Goal: Communication & Community: Answer question/provide support

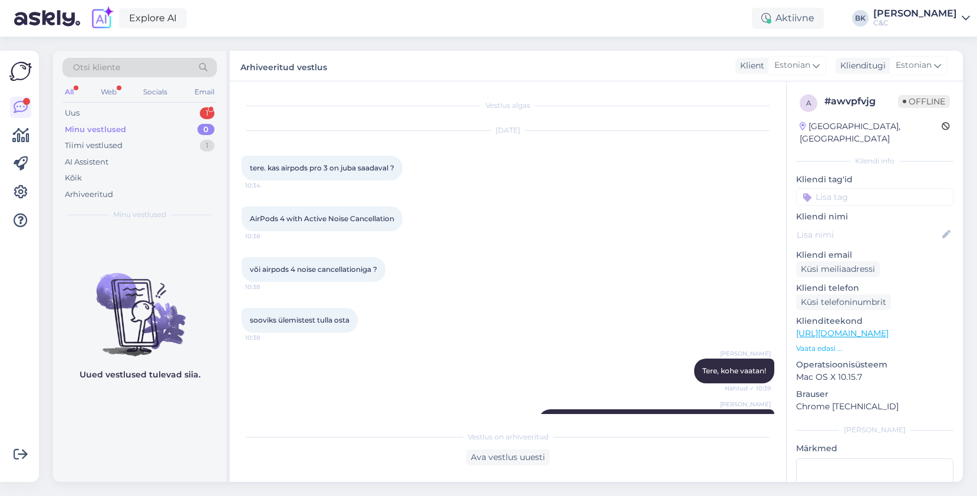
scroll to position [1352, 0]
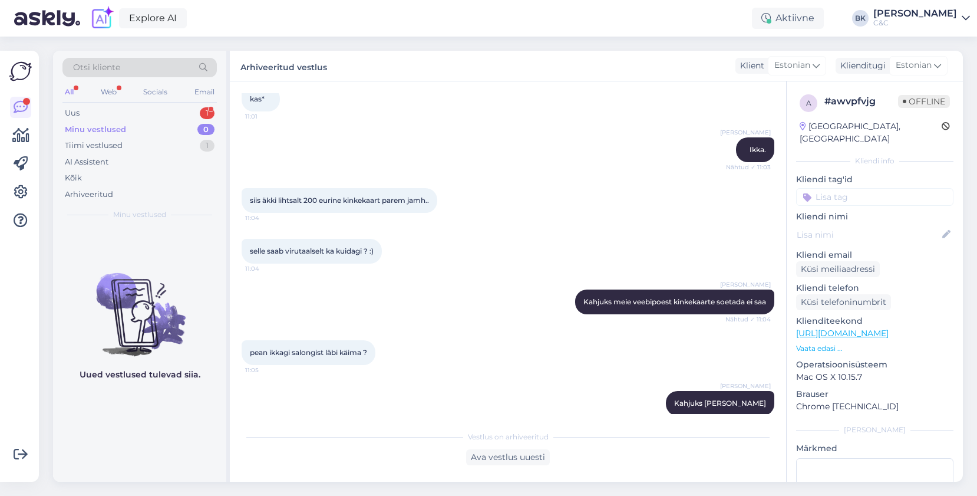
click at [113, 121] on div "Minu vestlused 0" at bounding box center [139, 129] width 154 height 17
click at [111, 114] on div "Uus 1" at bounding box center [139, 113] width 154 height 17
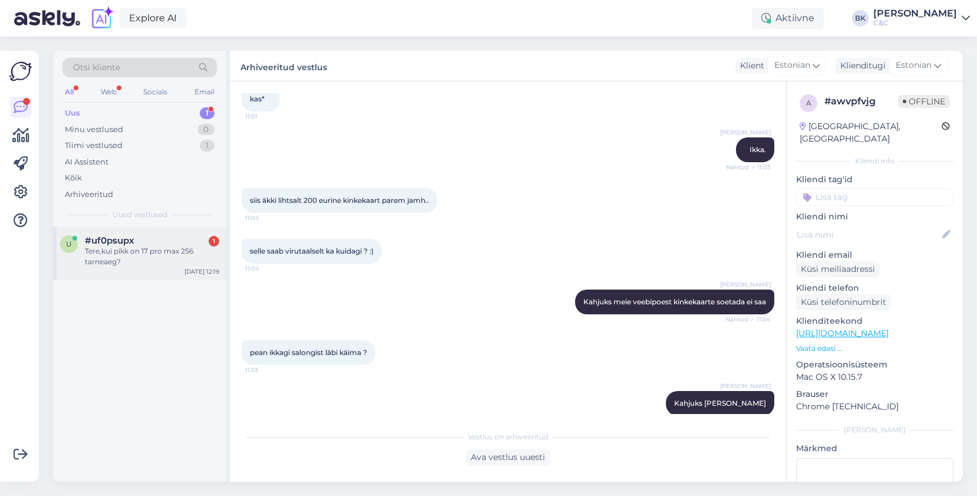
click at [122, 245] on span "#uf0psupx" at bounding box center [110, 240] width 50 height 11
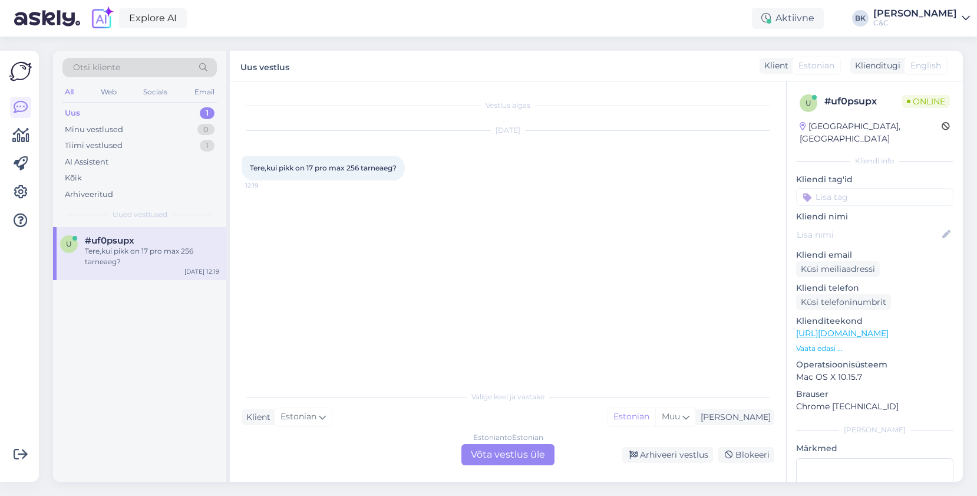
click at [492, 453] on div "Estonian to Estonian Võta vestlus üle" at bounding box center [508, 454] width 93 height 21
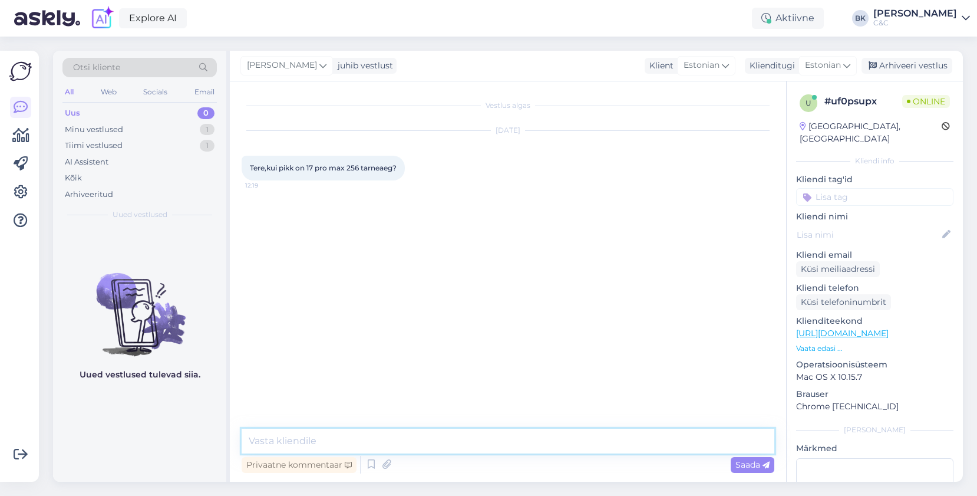
click at [470, 444] on textarea at bounding box center [508, 441] width 533 height 25
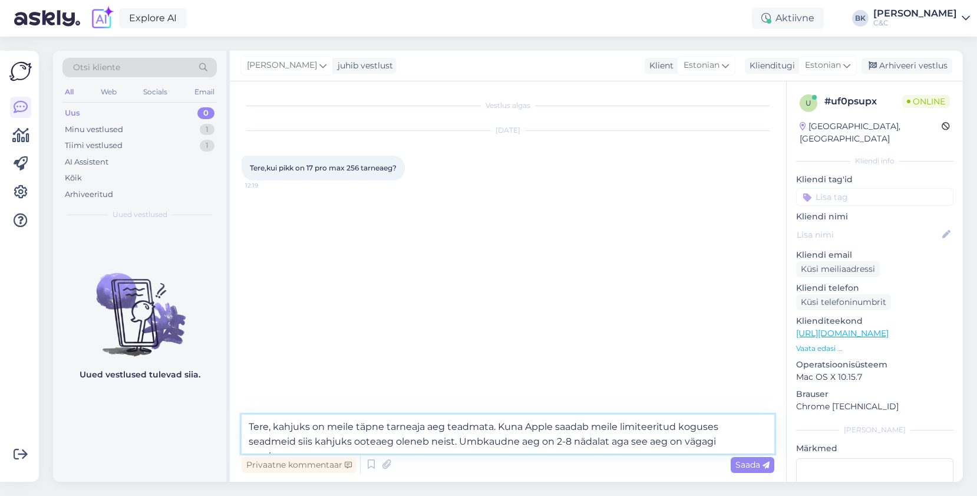
type textarea "Tere, kahjuks on meile täpne tarneaja aeg teadmata. Kuna Apple saadab meile lim…"
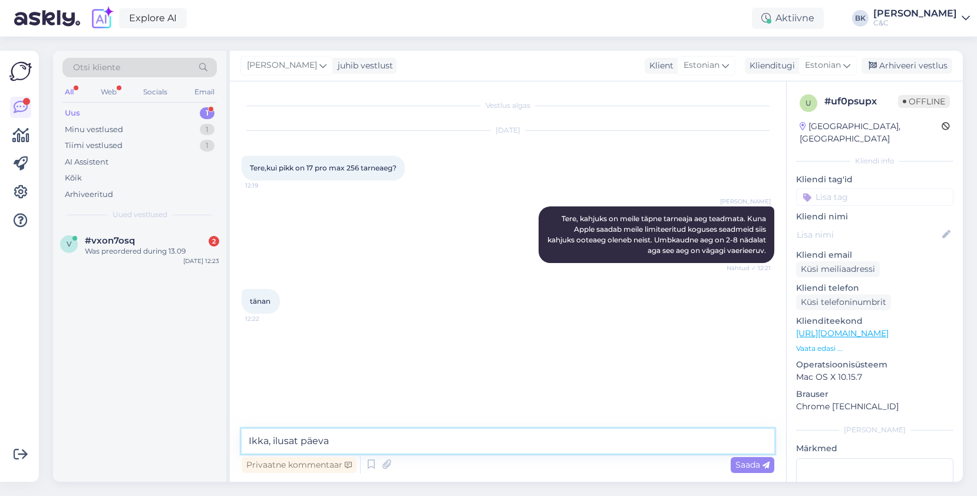
type textarea "Ikka, ilusat päeva!"
click at [160, 267] on div "v #vxon7osq 2 Was preordered during 13.09 [DATE] 12:23" at bounding box center [139, 248] width 173 height 42
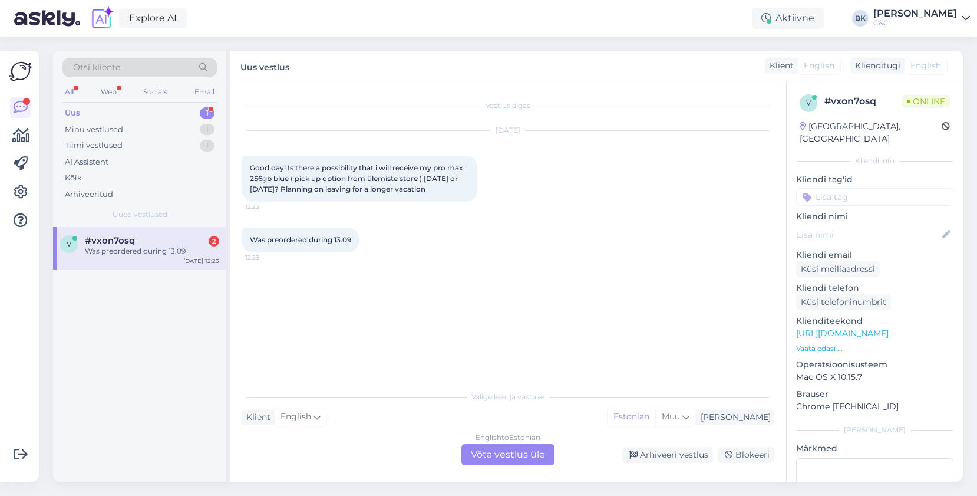
click at [503, 457] on div "English to Estonian Võta vestlus üle" at bounding box center [508, 454] width 93 height 21
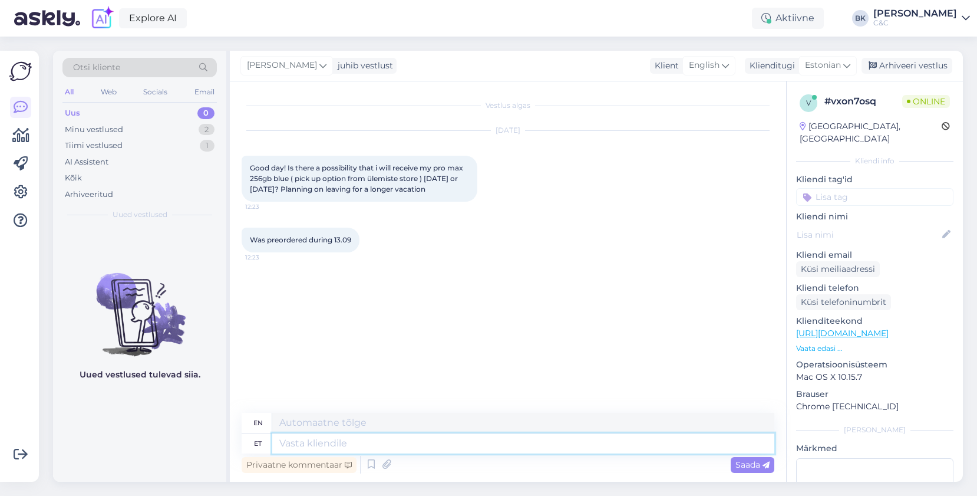
click at [489, 448] on textarea at bounding box center [523, 443] width 502 height 20
type textarea "Tere!"
type textarea "Hello!"
type textarea "Tere! Kahjuks m"
type textarea "Hello! Unfortunately"
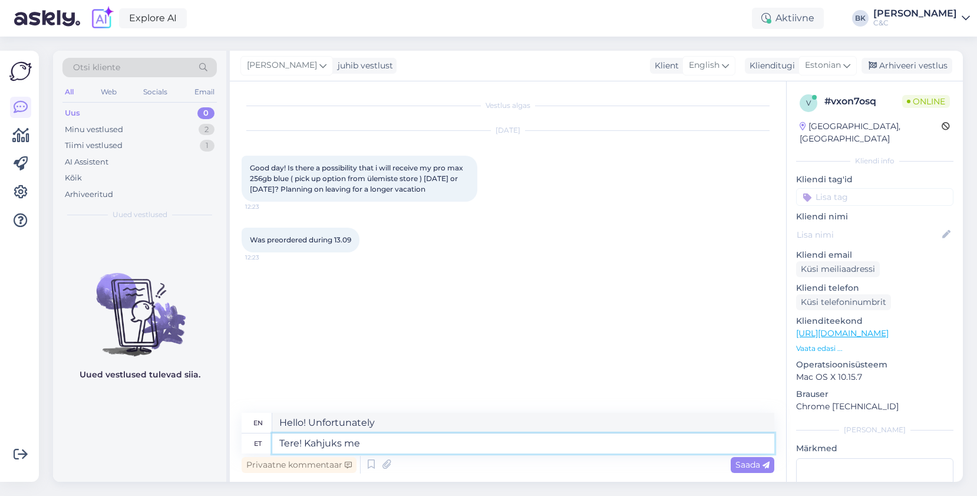
type textarea "Tere! Kahjuks me i"
type textarea "Hello! Unfortunately we"
type textarea "Tere! Kahjuks me ei o"
type textarea "Hello! Unfortunately we don't"
type textarea "Tere! Kahjuks me ei oska se"
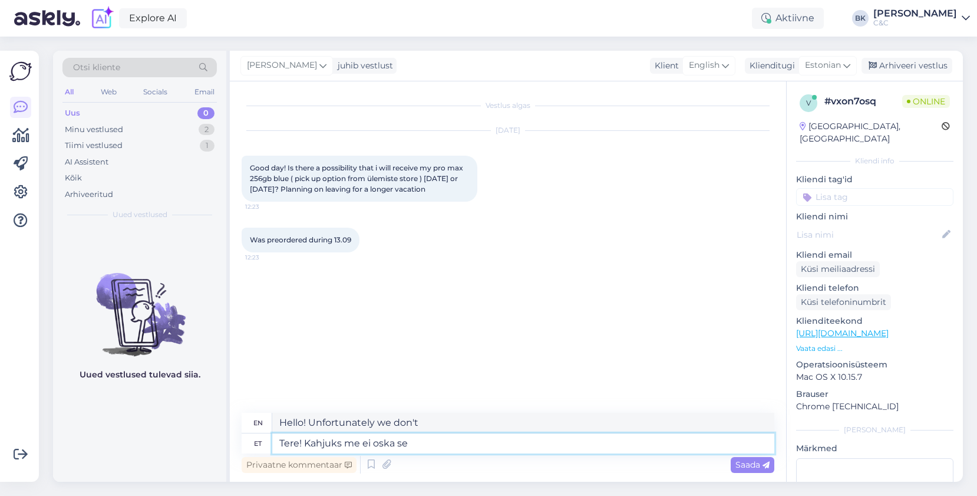
type textarea "Hello! Unfortunately we can't"
type textarea "Tere! Kahjuks me ei [PERSON_NAME]"
type textarea "Hello! Unfortunately we can't do that."
type textarea "Tere! Kahjuks me ei [PERSON_NAME] Teile"
type textarea "Hello! Unfortunately we can't do that for you."
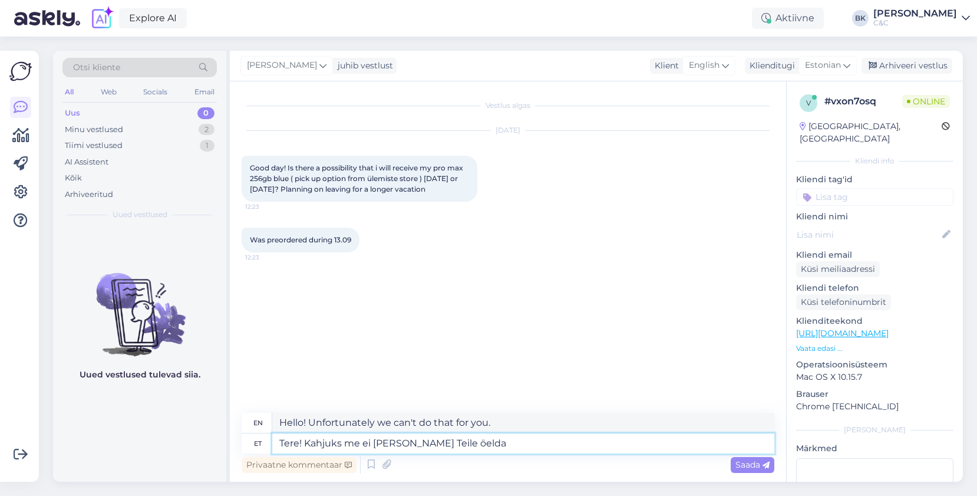
type textarea "Tere! Kahjuks me ei [PERSON_NAME] Teile öelda"
type textarea "Hello! Unfortunately we can't tell you that."
type textarea "Tere! Kahjuks me ei [PERSON_NAME] Teile öelda ega lu"
type textarea "Hello! Unfortunately we can't tell you that or"
type textarea "Tere! Kahjuks me ei [PERSON_NAME] Teile öelda ega lubada."
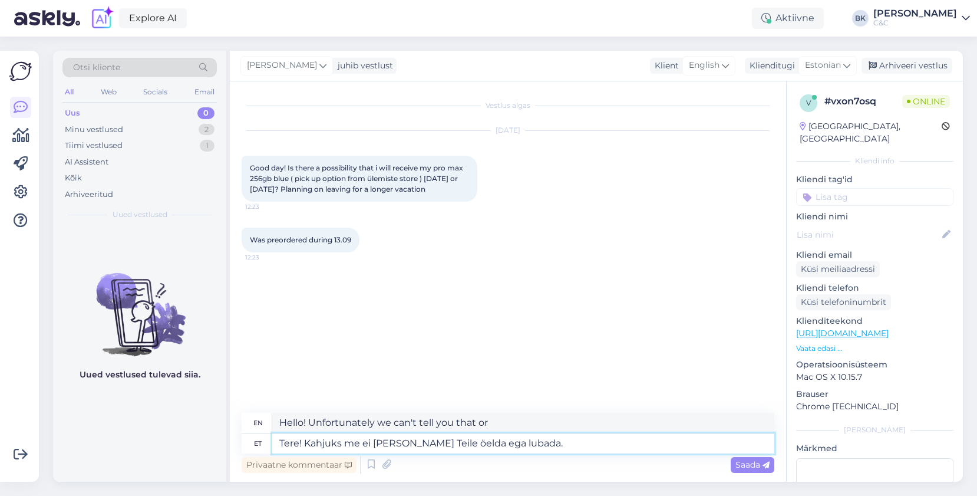
type textarea "Hello! Unfortunately, we cannot tell you or promise this."
type textarea "Tere! Kahjuks me ei [PERSON_NAME] Teile öelda ega lubada. Me"
type textarea "Hello! Unfortunately, we cannot tell you or promise that. We"
type textarea "Tere! Kahjuks me ei [PERSON_NAME] Teile öelda ega lubada. Me ei o"
type textarea "Hello! Unfortunately, we cannot tell you or promise that. We do not"
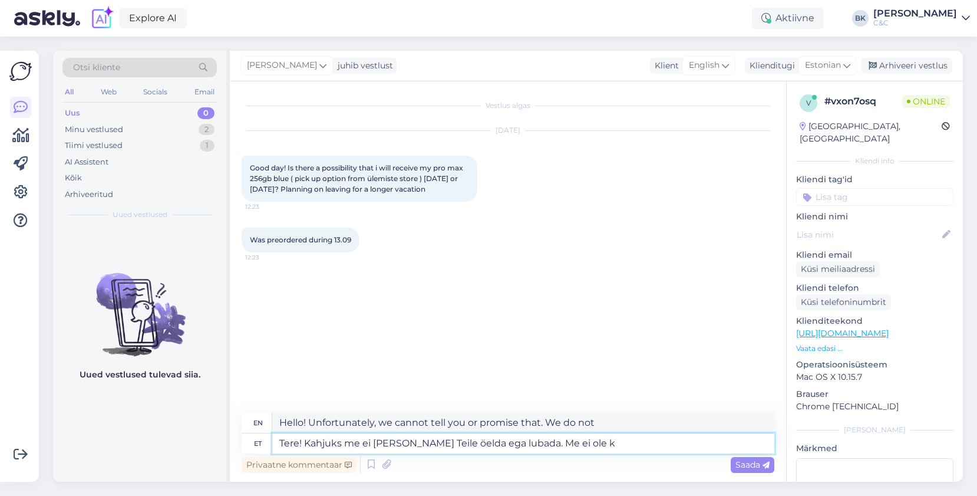
type textarea "Tere! Kahjuks me ei [PERSON_NAME] Teile öelda ega lubada. Me ei ole ka"
type textarea "Hello! Unfortunately, we cannot tell you or promise that. We are not"
type textarea "Tere! Kahjuks me ei [PERSON_NAME] Teile öelda ega lubada. Me ei ole kahjuks t"
type textarea "Hello! Unfortunately, we cannot tell you or promise that. Unfortunately, we are…"
type textarea "Tere! Kahjuks me ei [PERSON_NAME] Teile öelda ega lubada. Me ei ole kahjuks tea…"
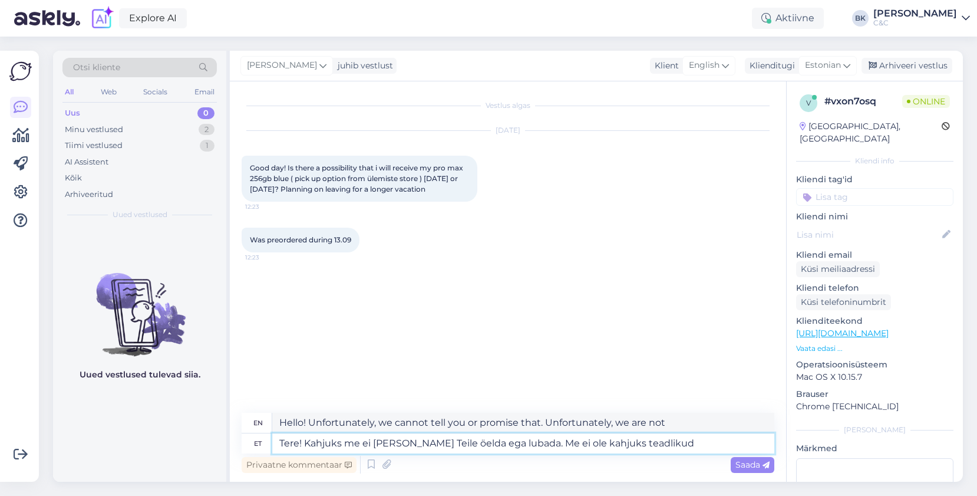
type textarea "Hello! Unfortunately we cannot tell you or promise this. Unfortunately we are n…"
type textarea "Tere! Kahjuks me ei [PERSON_NAME] Teile öelda ega lubada. Me ei ole kahjuks tea…"
type textarea "Hello! Unfortunately we cannot tell you or promise this. Unfortunately we are n…"
type textarea "Tere! Kahjuks me ei [PERSON_NAME] Teile öelda ega lubada. Me ei ole kahjuks tea…"
type textarea "Hello! Unfortunately we cannot tell you or promise this. Unfortunately we are n…"
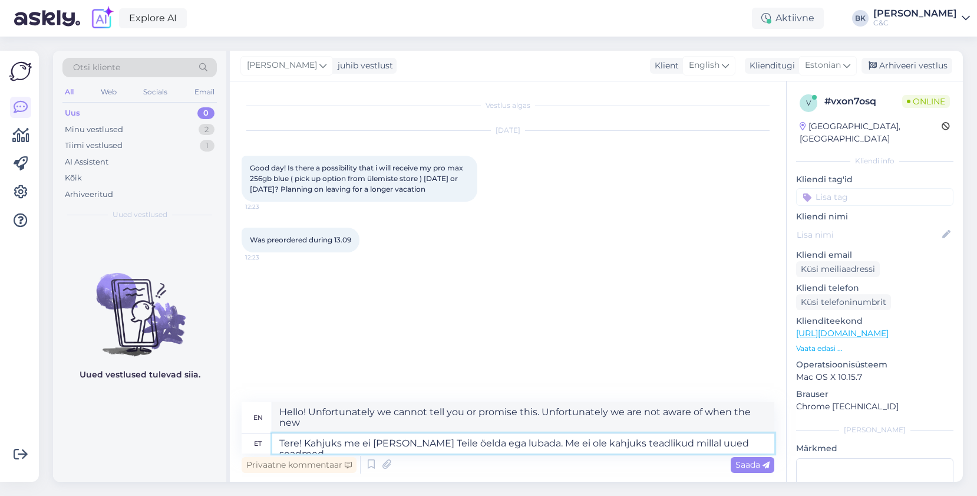
type textarea "Tere! Kahjuks me ei [PERSON_NAME] Teile öelda ega lubada. Me ei ole kahjuks tea…"
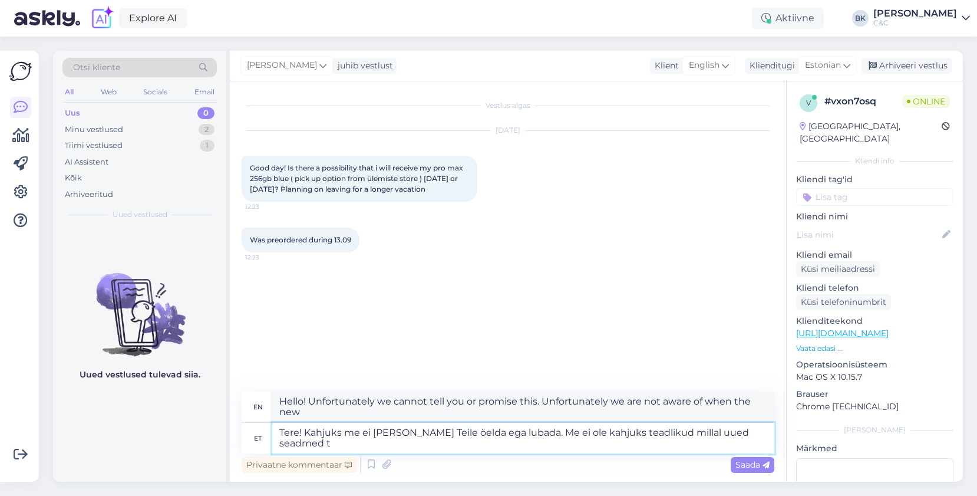
type textarea "Hello! Unfortunately, we cannot tell you or promise this. Unfortunately, we are…"
type textarea "Tere! Kahjuks me ei [PERSON_NAME] Teile öelda ega lubada. Me ei ole kahjuks tea…"
type textarea "Hello! Unfortunately we cannot tell you or promise this. Unfortunately we are n…"
type textarea "Tere! Kahjuks me ei [PERSON_NAME] Teile öelda ega lubada. Me ei ole kahjuks tea…"
type textarea "Hello! Unfortunately, we cannot tell you or promise this. Unfortunately, we are…"
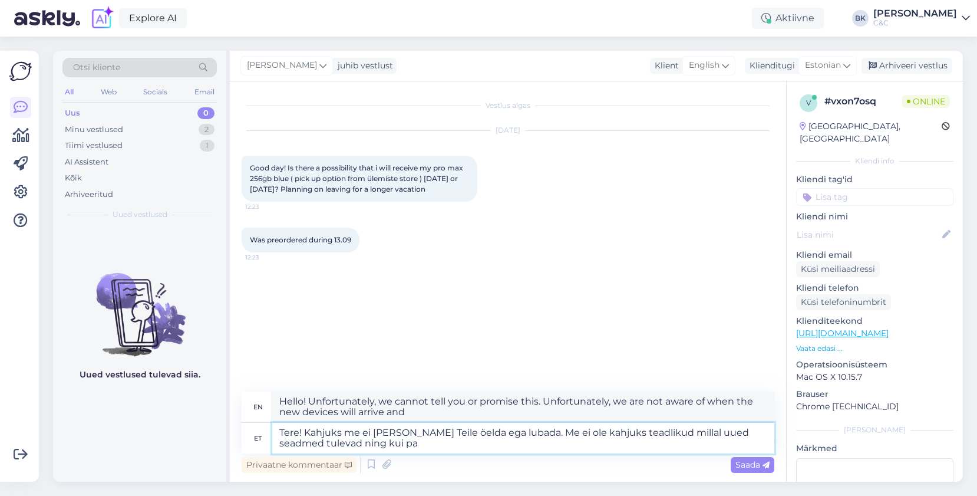
type textarea "Tere! Kahjuks me ei [PERSON_NAME] Teile öelda ega lubada. Me ei ole kahjuks tea…"
type textarea "Hello! Unfortunately, we cannot tell you or promise this. Unfortunately, we are…"
type textarea "Tere! Kahjuks me ei [PERSON_NAME] Teile öelda ega lubada. Me ei ole kahjuks tea…"
type textarea "Hello! Unfortunately, we cannot tell you or promise this. Unfortunately, we are…"
type textarea "Tere! Kahjuks me ei [PERSON_NAME] Teile öelda ega lubada. Me ei ole kahjuks tea…"
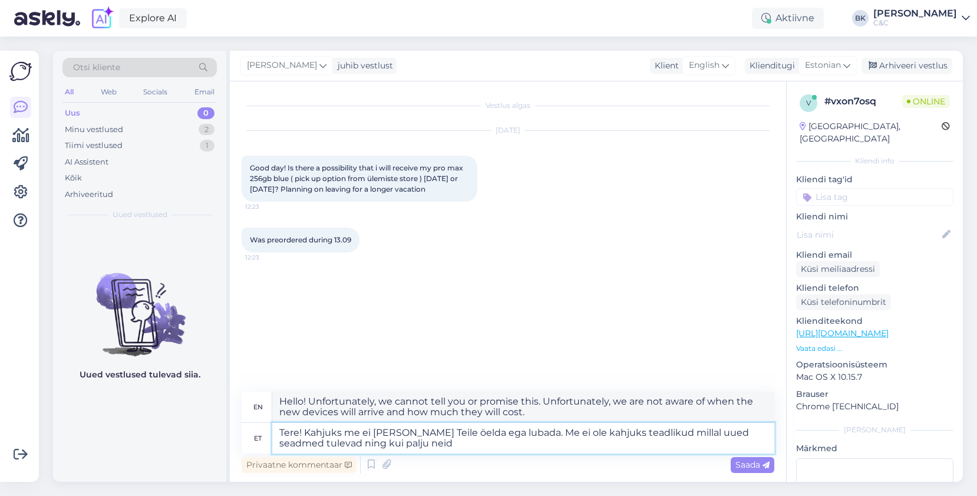
type textarea "Hello! Unfortunately, we cannot tell you or promise this. Unfortunately, we are…"
type textarea "Tere! Kahjuks me ei [PERSON_NAME] Teile öelda ega lubada. Me ei ole kahjuks tea…"
type textarea "Hello! Unfortunately, we cannot tell you or promise this. Unfortunately, we are…"
type textarea "Tere! Kahjuks me ei [PERSON_NAME] Teile öelda ega lubada. Me ei ole kahjuks tea…"
click at [742, 465] on span "Saada" at bounding box center [753, 464] width 34 height 11
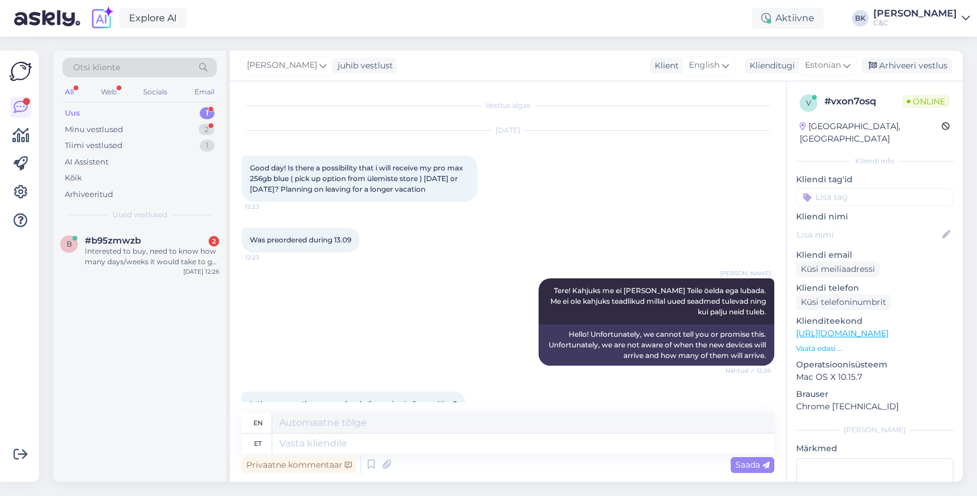
scroll to position [47, 0]
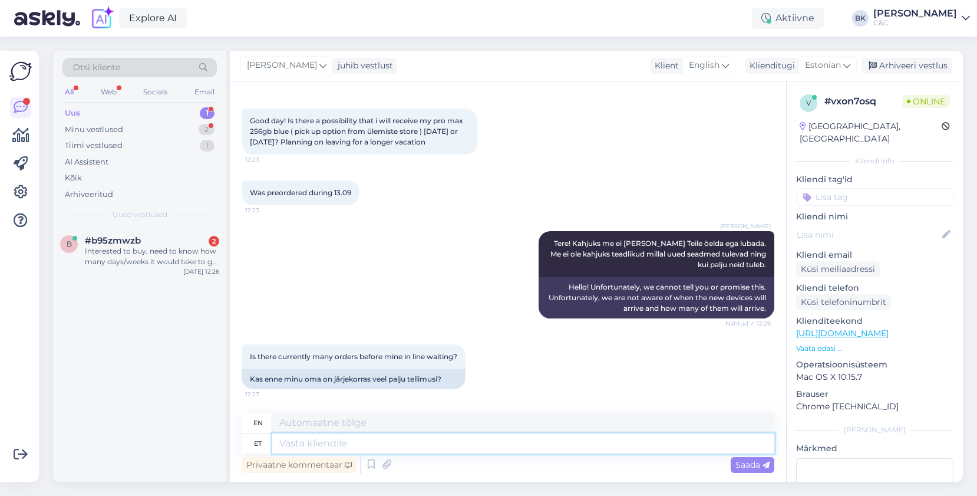
click at [433, 446] on textarea at bounding box center [523, 443] width 502 height 20
type textarea "Meil e"
type textarea "We"
type textarea "[PERSON_NAME] o"
type textarea "We don't"
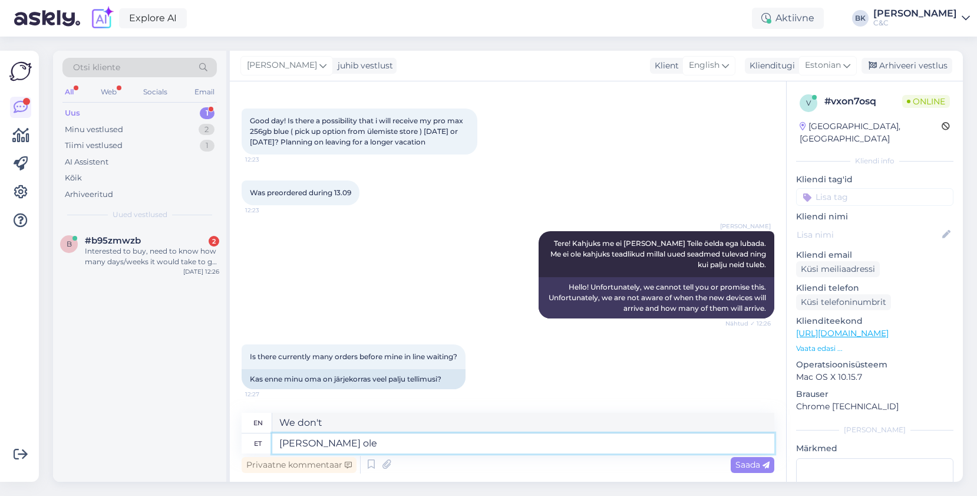
type textarea "[PERSON_NAME] ole"
type textarea "We don't have"
type textarea "[PERSON_NAME] ole kahjuks"
type textarea "Unfortunately, we don't have"
type textarea "[PERSON_NAME] ole kahjuks ligipääsu"
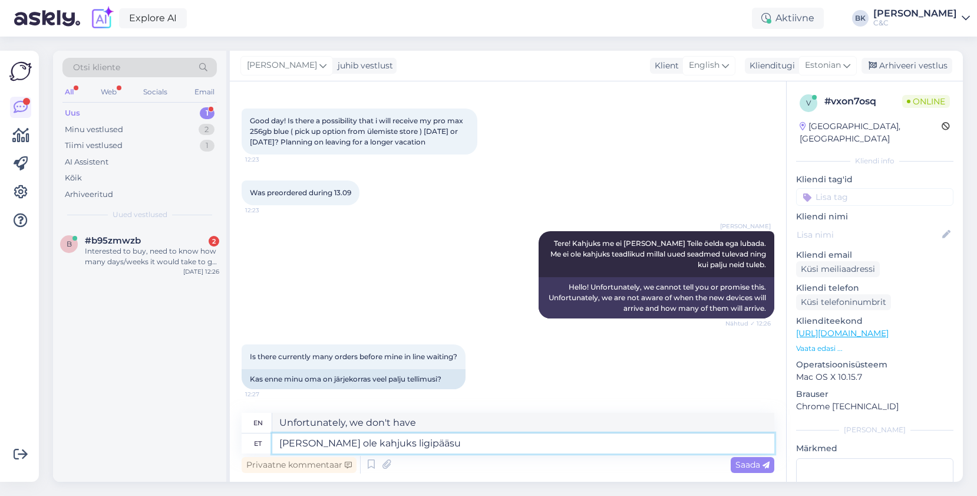
type textarea "Unfortunately, we do not have access."
type textarea "[PERSON_NAME] ole kahjuks ligipääsu järjekorra"
type textarea "Unfortunately, we do not have an access queue."
type textarea "[PERSON_NAME] ole kahjuks ligipääsu järjekorra listile."
type textarea "Unfortunately, we do not have access to the waiting list."
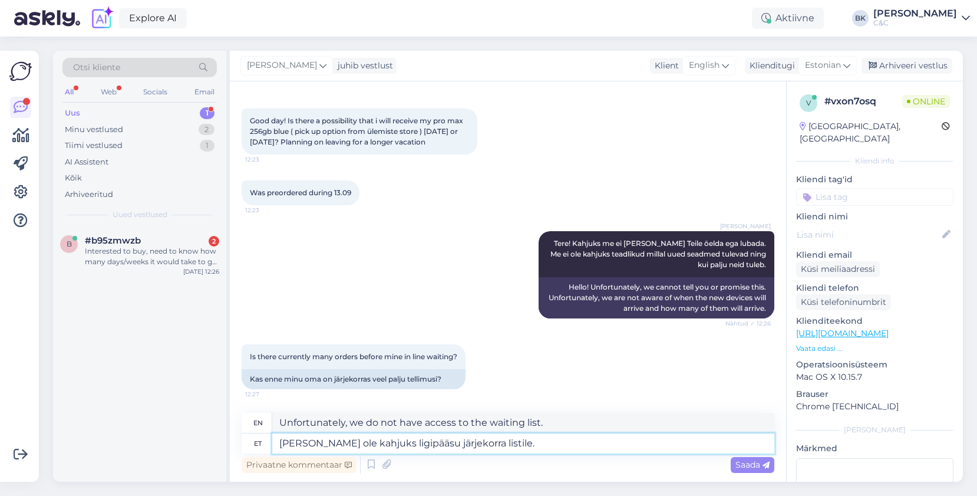
type textarea "[PERSON_NAME] ole kahjuks ligipääsu järjekorra listile."
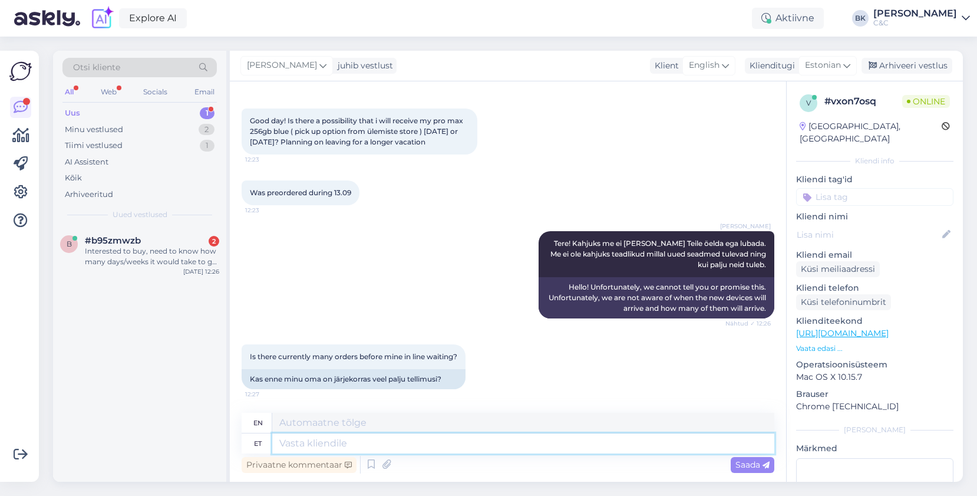
scroll to position [118, 0]
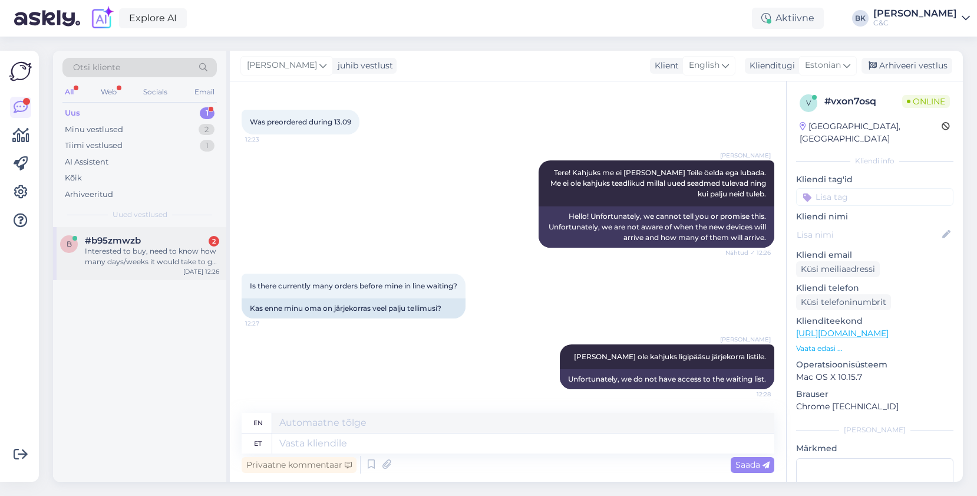
click at [143, 249] on div "Interested to buy, need to know how many days/weeks it would take to get this i…" at bounding box center [152, 256] width 134 height 21
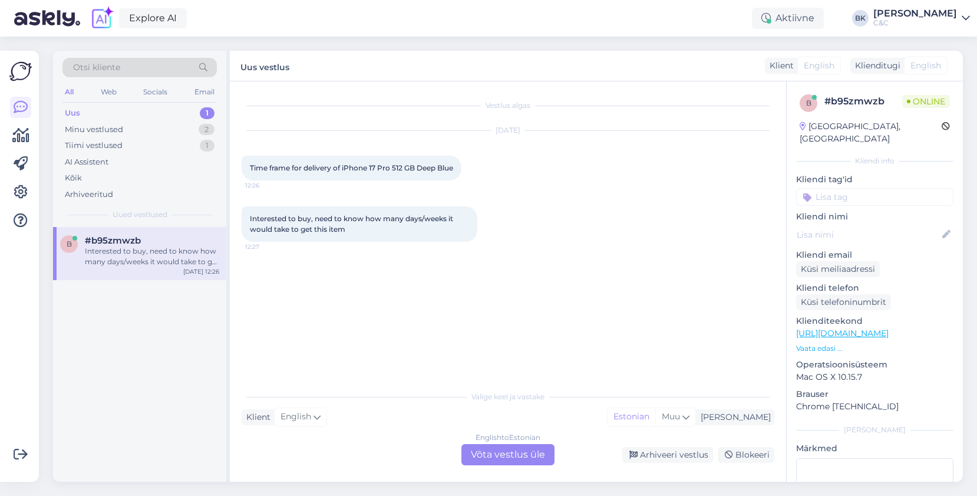
click at [485, 450] on div "English to Estonian Võta vestlus üle" at bounding box center [508, 454] width 93 height 21
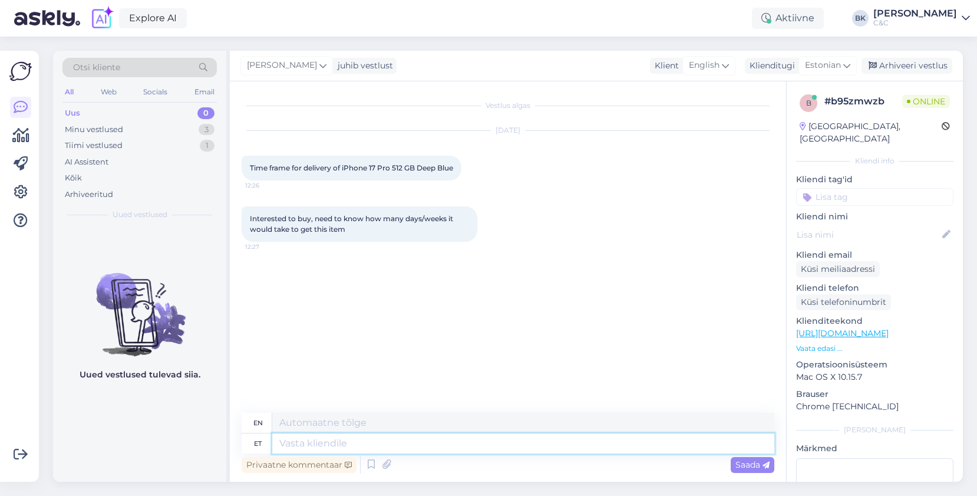
click at [475, 448] on textarea at bounding box center [523, 443] width 502 height 20
click at [171, 124] on div "Minu vestlused 3" at bounding box center [139, 129] width 154 height 17
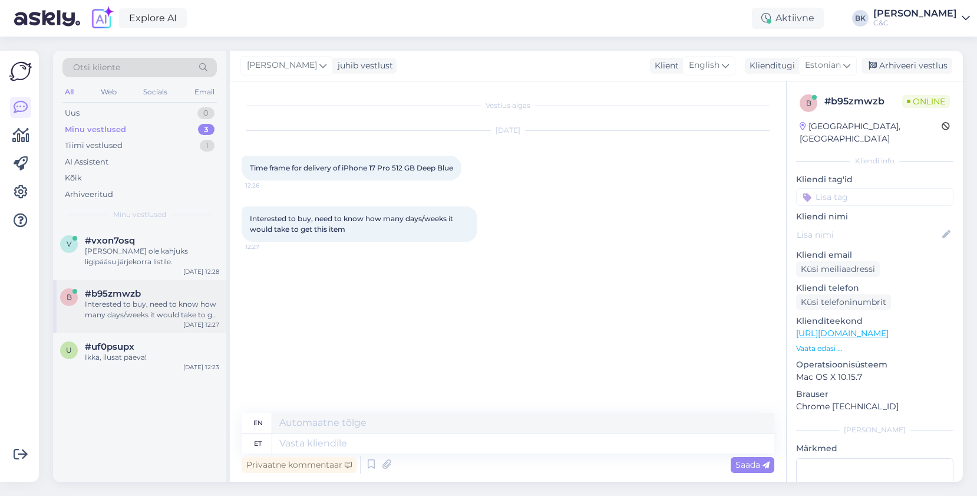
click at [150, 321] on div "b #b95zmwzb Interested to buy, need to know how many days/weeks it would take t…" at bounding box center [139, 306] width 173 height 53
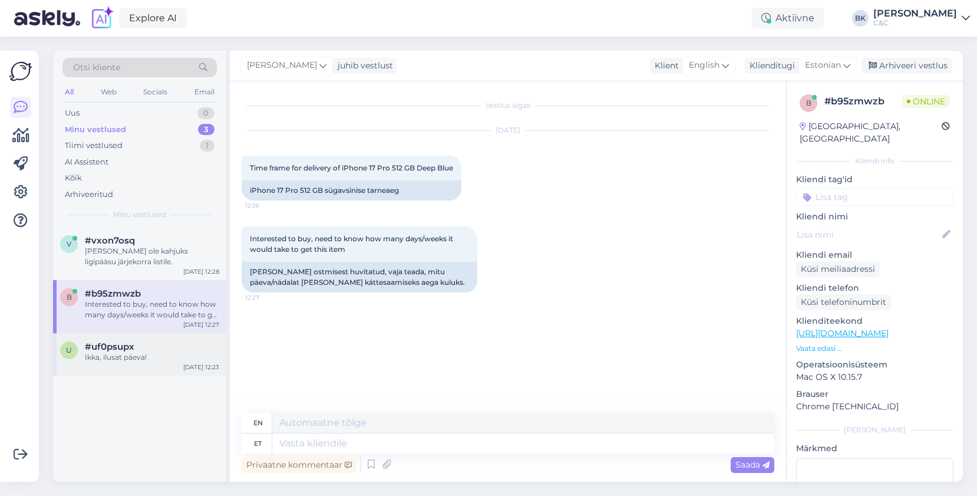
click at [124, 350] on span "#uf0psupx" at bounding box center [110, 346] width 50 height 11
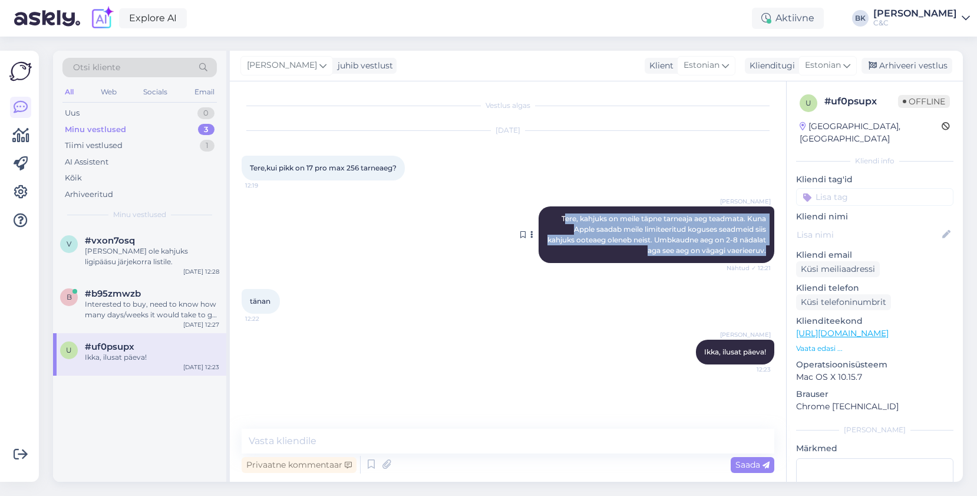
drag, startPoint x: 560, startPoint y: 219, endPoint x: 768, endPoint y: 248, distance: 210.1
click at [768, 248] on div "[PERSON_NAME] Tere, kahjuks on meile täpne tarneaja aeg teadmata. Kuna Apple sa…" at bounding box center [657, 234] width 236 height 57
copy span "ere, kahjuks on meile täpne tarneaja aeg teadmata. Kuna Apple saadab meile limi…"
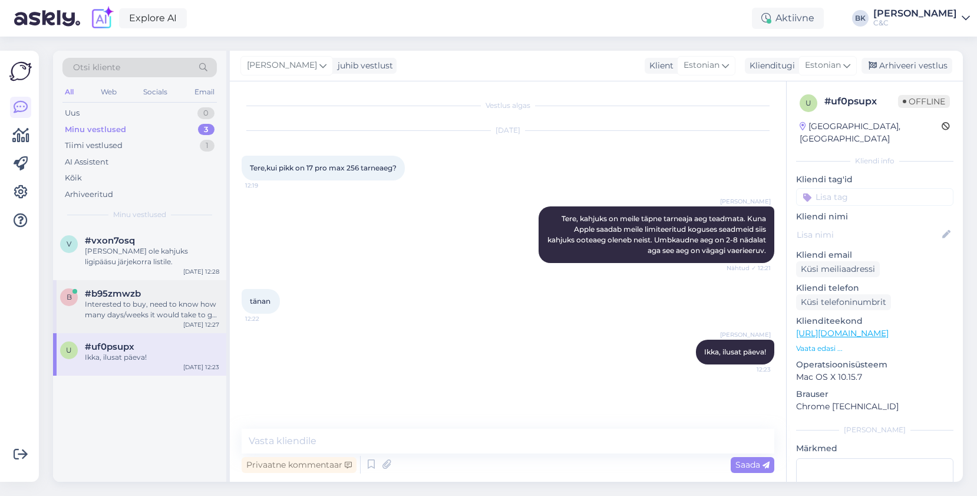
click at [167, 301] on div "Interested to buy, need to know how many days/weeks it would take to get this i…" at bounding box center [152, 309] width 134 height 21
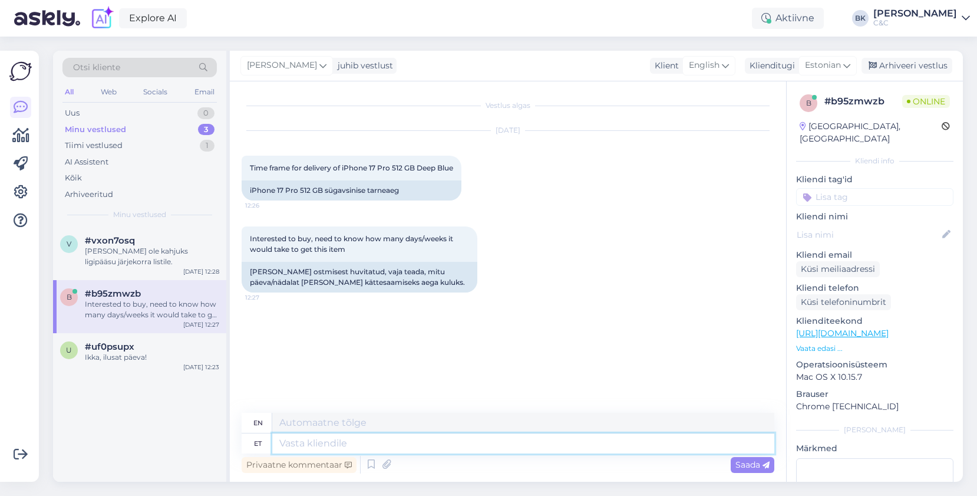
click at [305, 438] on textarea at bounding box center [523, 443] width 502 height 20
paste textarea "ere, kahjuks on meile täpne tarneaja aeg teadmata. Kuna Apple saadab meile limi…"
type textarea "ere, kahjuks on meile täpne tarneaja aeg teadmata. Kuna Apple saadab meile limi…"
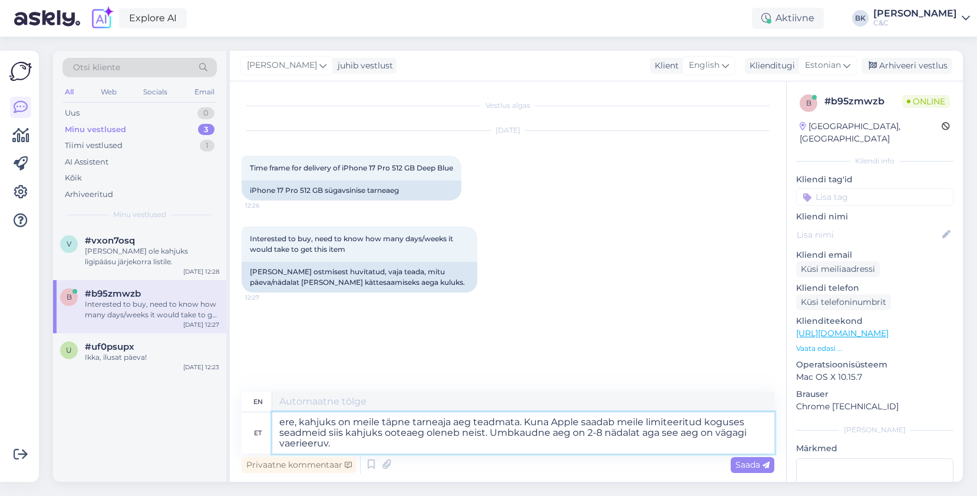
type textarea "Hello, unfortunately we do not know the exact delivery time. Since Apple sends …"
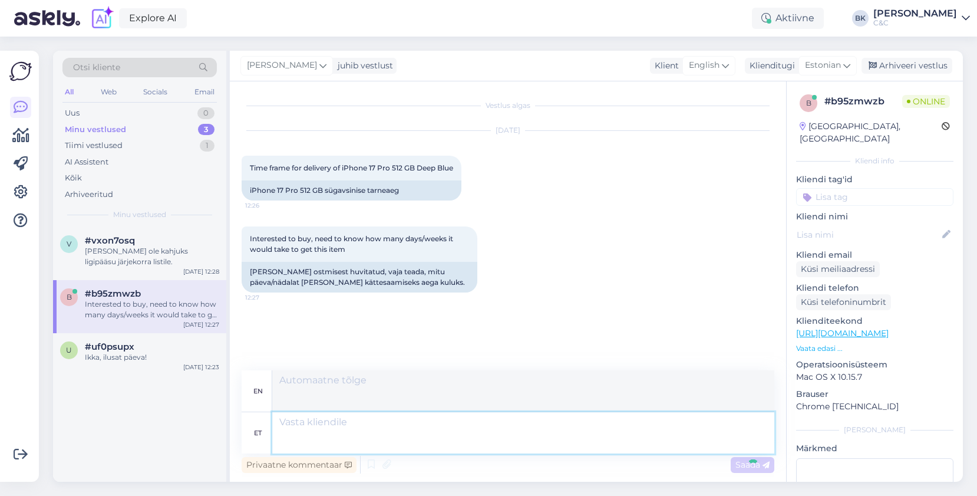
scroll to position [38, 0]
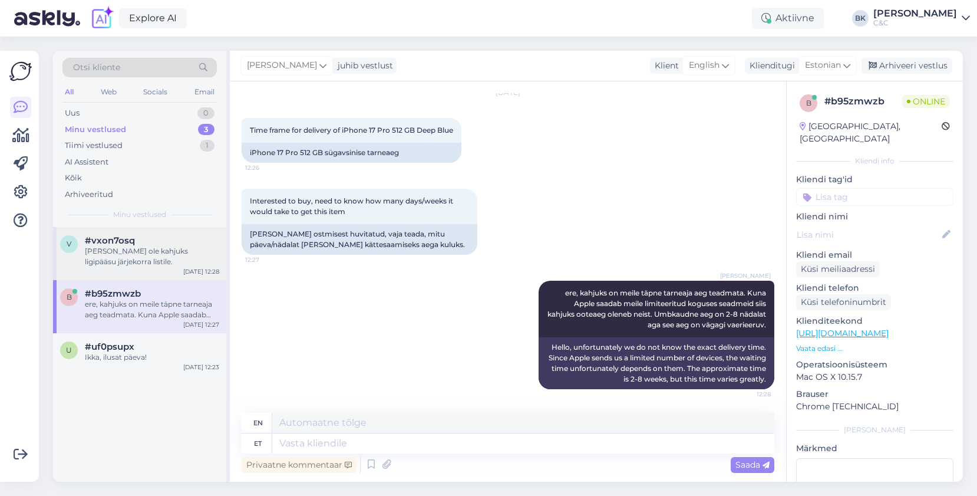
click at [156, 235] on div "v #vxon7osq [PERSON_NAME] ole kahjuks ligipääsu järjekorra listile. [DATE] 12:28" at bounding box center [139, 253] width 173 height 53
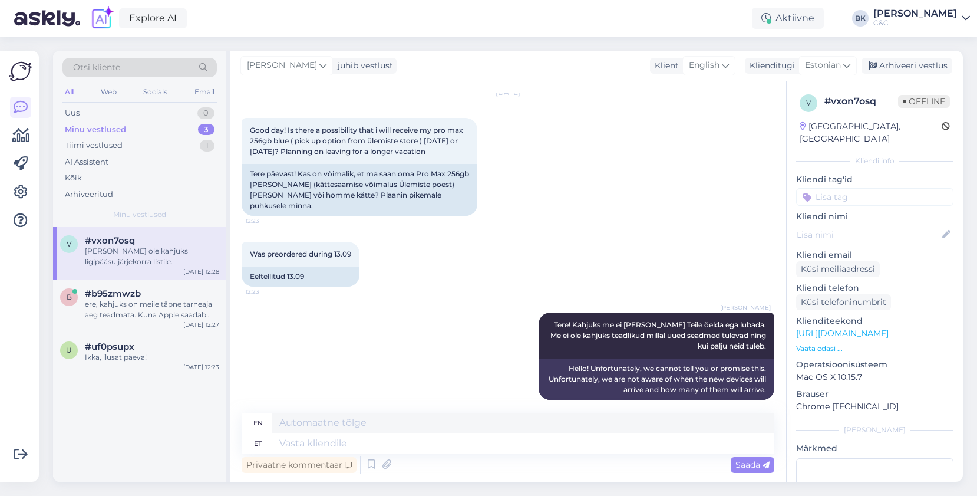
scroll to position [179, 0]
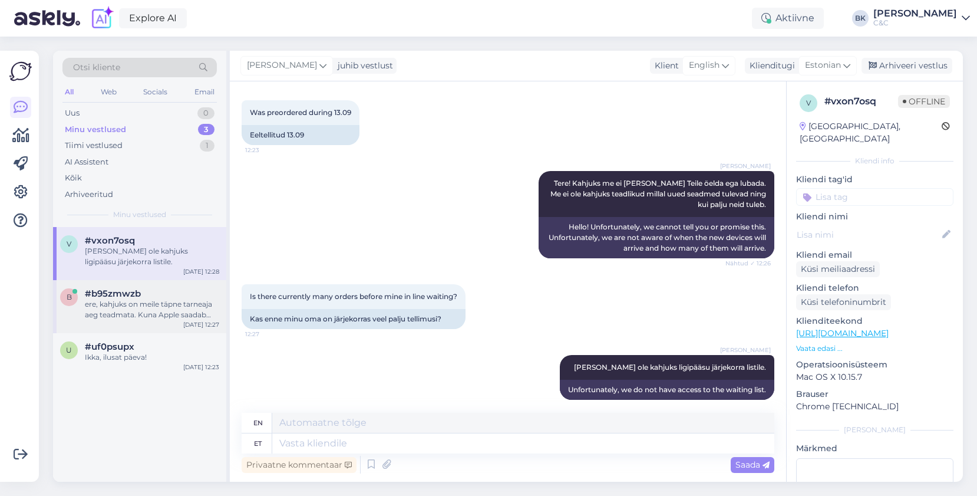
click at [150, 299] on div "ere, kahjuks on meile täpne tarneaja aeg teadmata. Kuna Apple saadab meile limi…" at bounding box center [152, 309] width 134 height 21
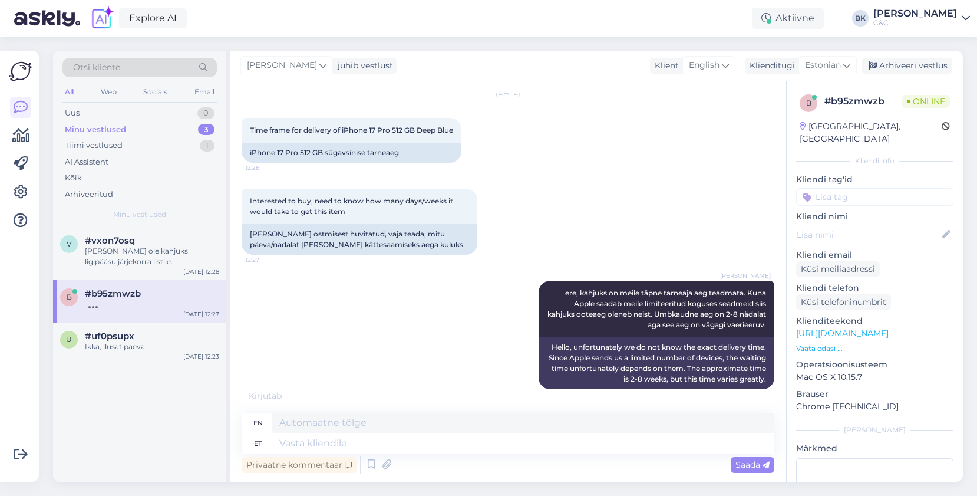
scroll to position [108, 0]
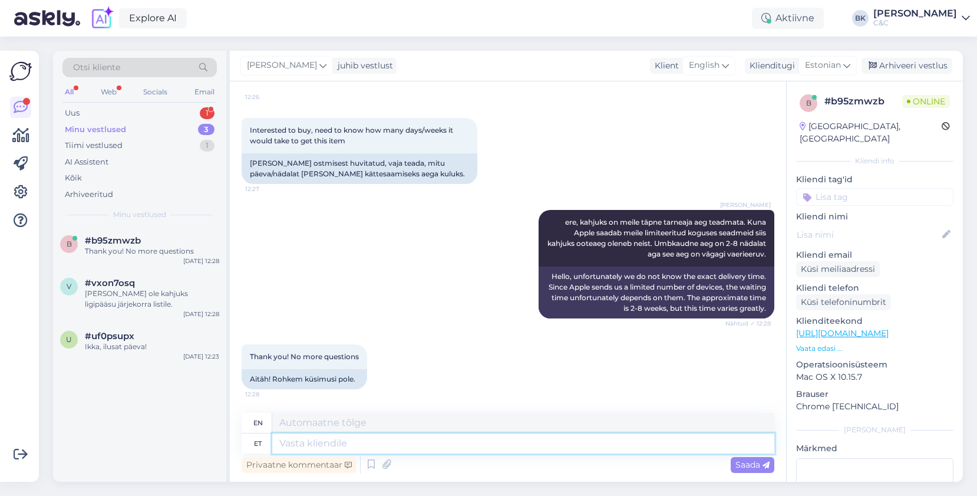
click at [350, 445] on textarea at bounding box center [523, 443] width 502 height 20
type textarea "Ilusat"
type textarea "Beautiful"
type textarea "Ilusat päeva!"
type textarea "Have a nice day!"
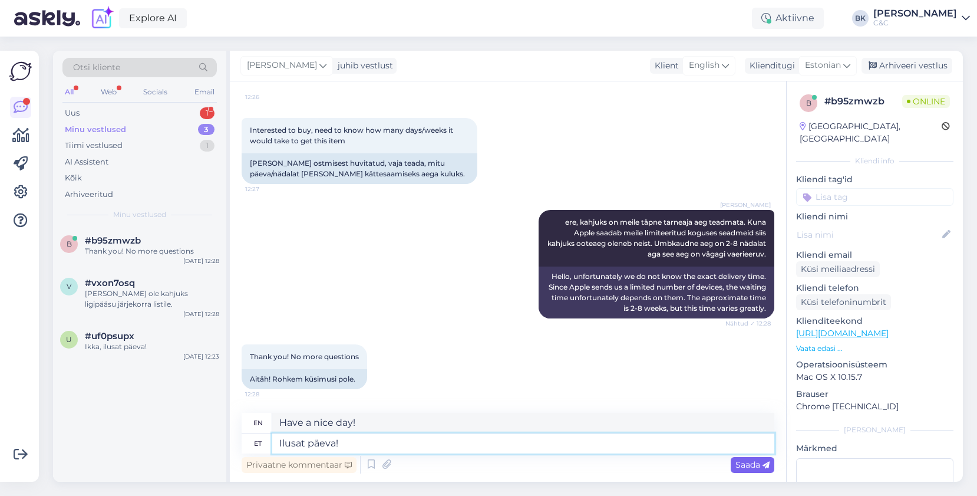
type textarea "Ilusat päeva!"
click at [751, 464] on span "Saada" at bounding box center [753, 464] width 34 height 11
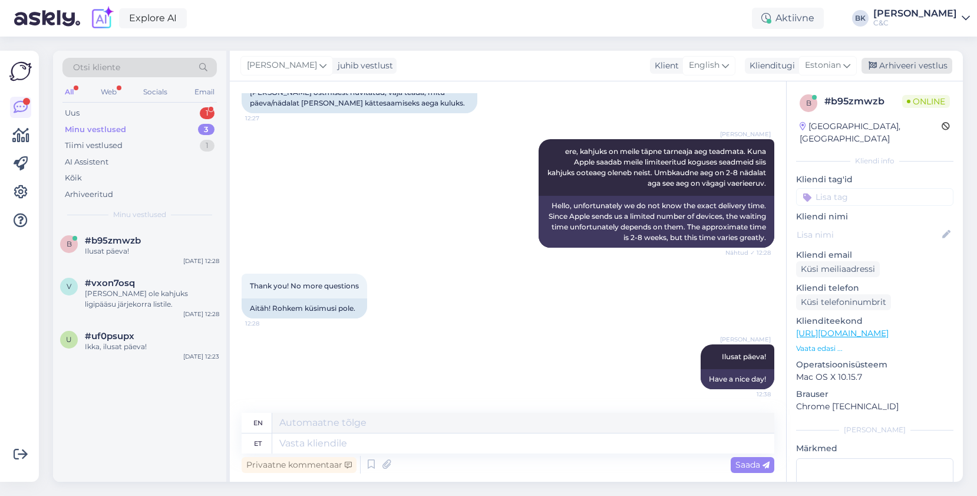
click at [905, 70] on div "Arhiveeri vestlus" at bounding box center [907, 66] width 91 height 16
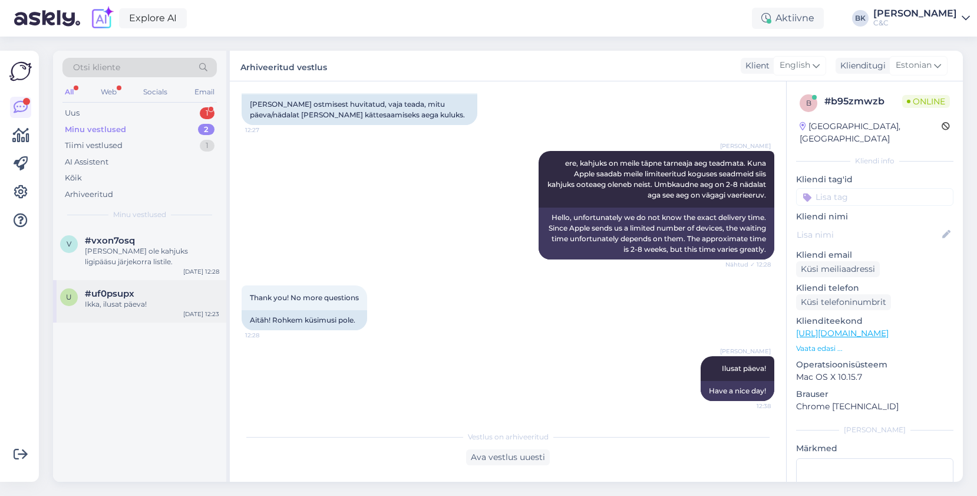
click at [124, 304] on div "Ikka, ilusat päeva!" at bounding box center [152, 304] width 134 height 11
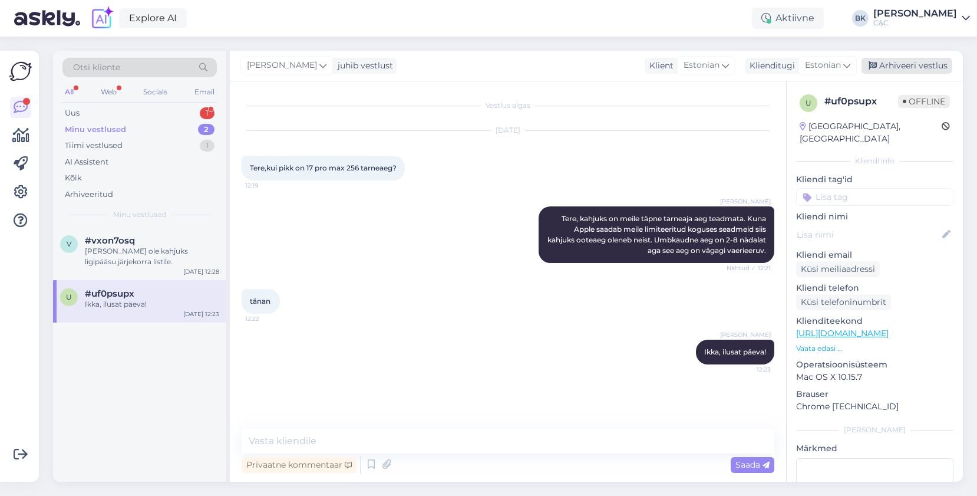
click at [926, 67] on div "Arhiveeri vestlus" at bounding box center [907, 66] width 91 height 16
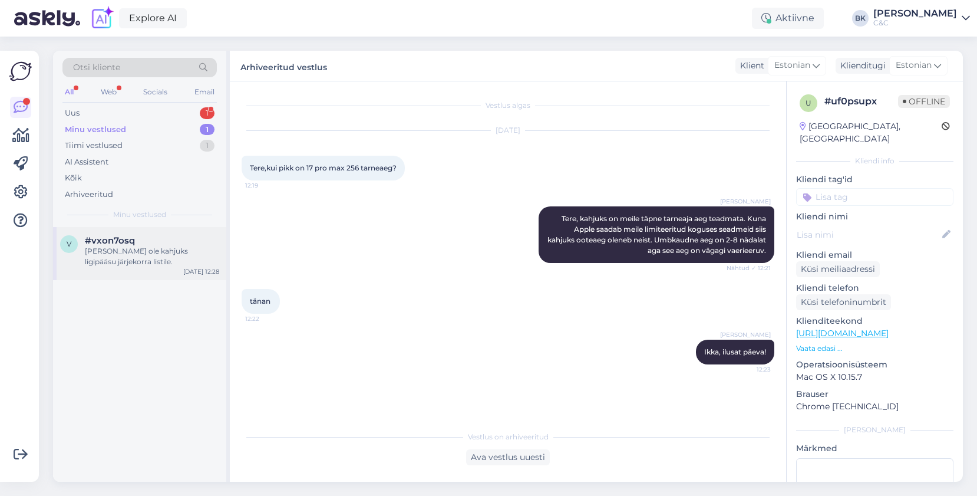
click at [182, 236] on div "#vxon7osq" at bounding box center [152, 240] width 134 height 11
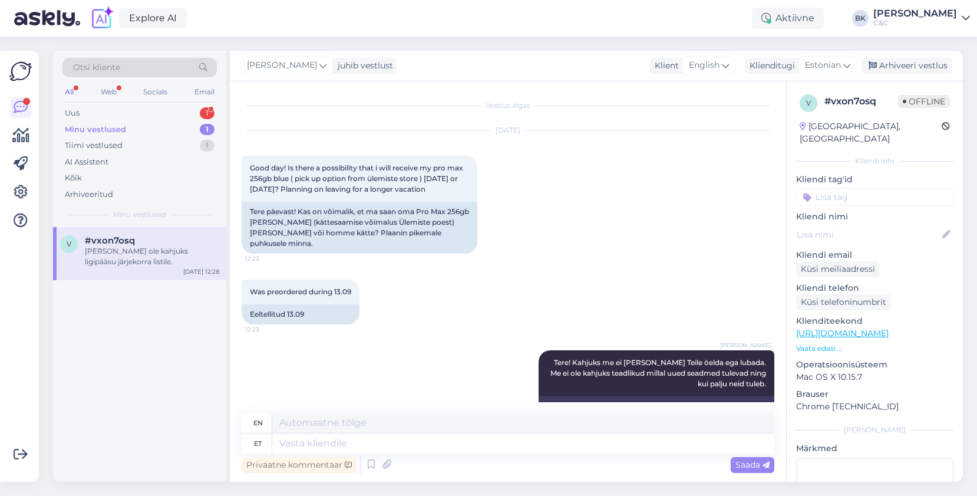
scroll to position [179, 0]
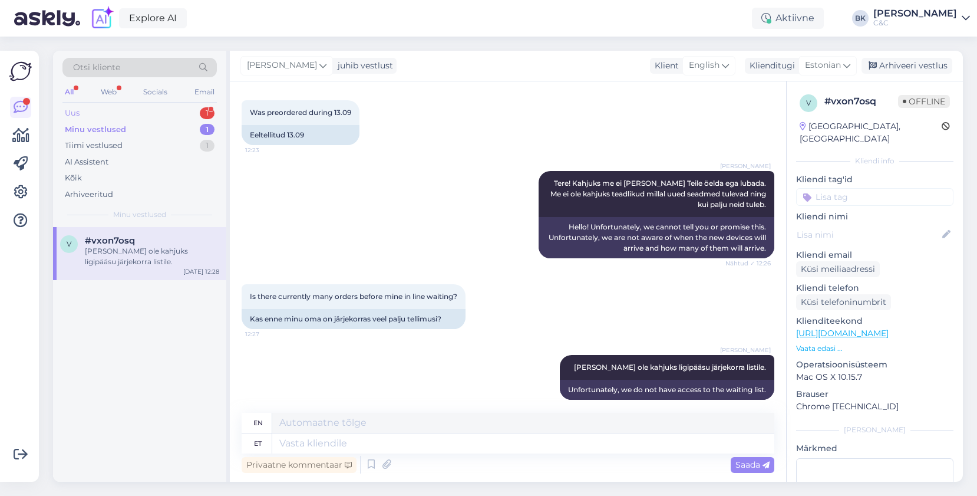
click at [172, 108] on div "Uus 1" at bounding box center [139, 113] width 154 height 17
click at [150, 242] on span "[EMAIL_ADDRESS][DOMAIN_NAME]" at bounding box center [146, 240] width 123 height 11
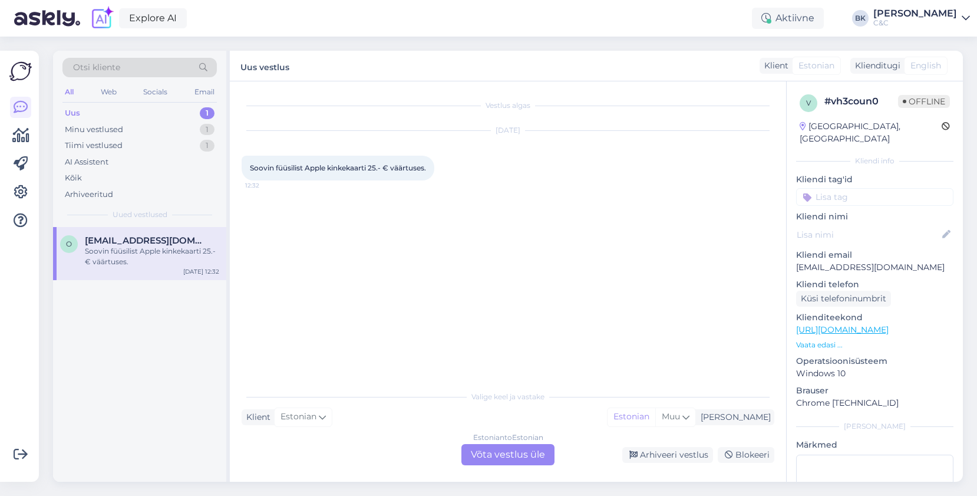
scroll to position [0, 0]
click at [498, 455] on div "Estonian to Estonian Võta vestlus üle" at bounding box center [508, 454] width 93 height 21
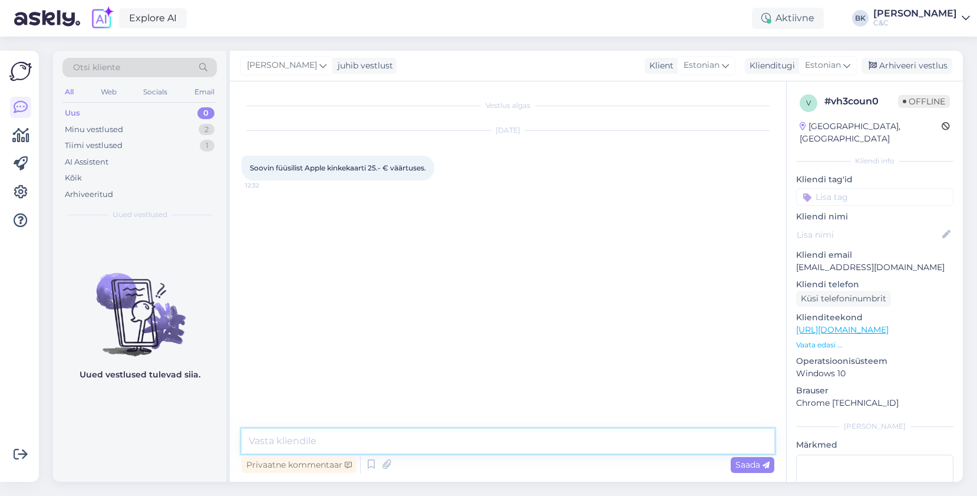
click at [482, 446] on textarea at bounding box center [508, 441] width 533 height 25
type textarea "Tere, [GEOGRAPHIC_DATA] ei saa osta Apple kinkekaarte. Lähim [PERSON_NAME] saab…"
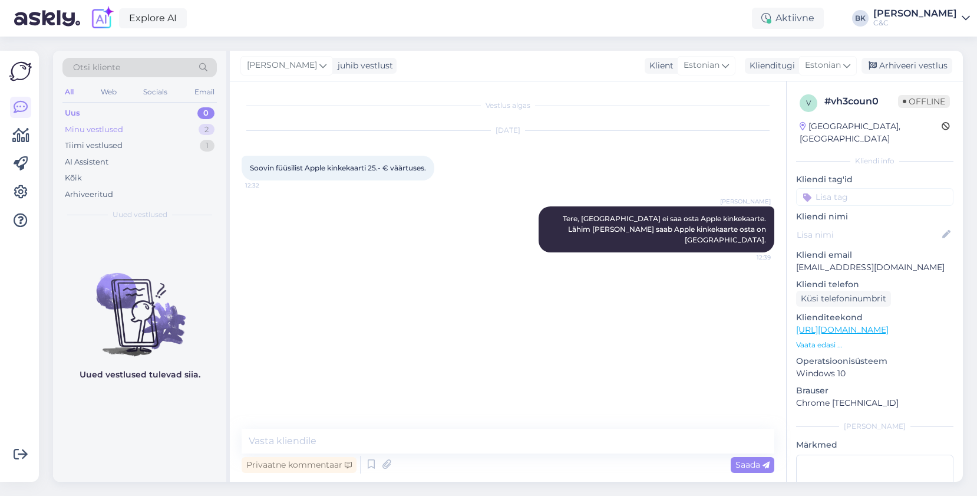
click at [152, 136] on div "Minu vestlused 2" at bounding box center [139, 129] width 154 height 17
